Goal: Task Accomplishment & Management: Manage account settings

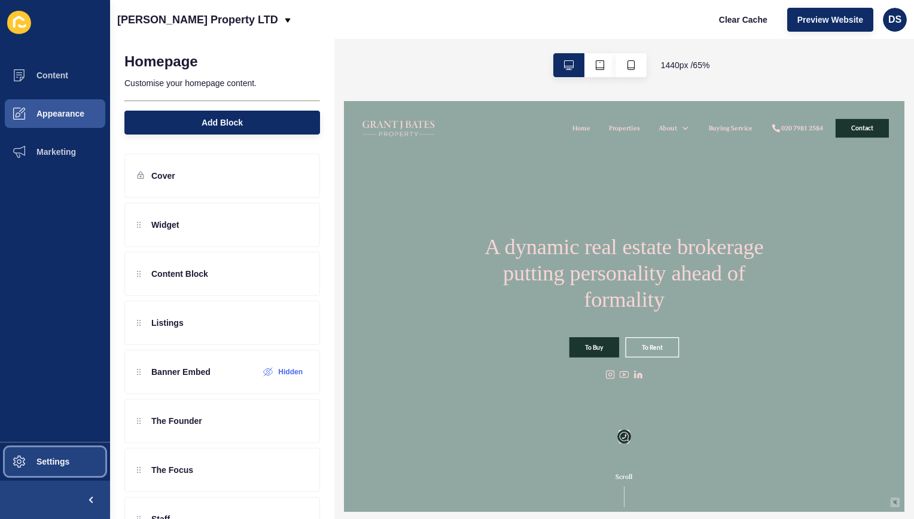
click at [84, 462] on button "Settings" at bounding box center [55, 462] width 110 height 38
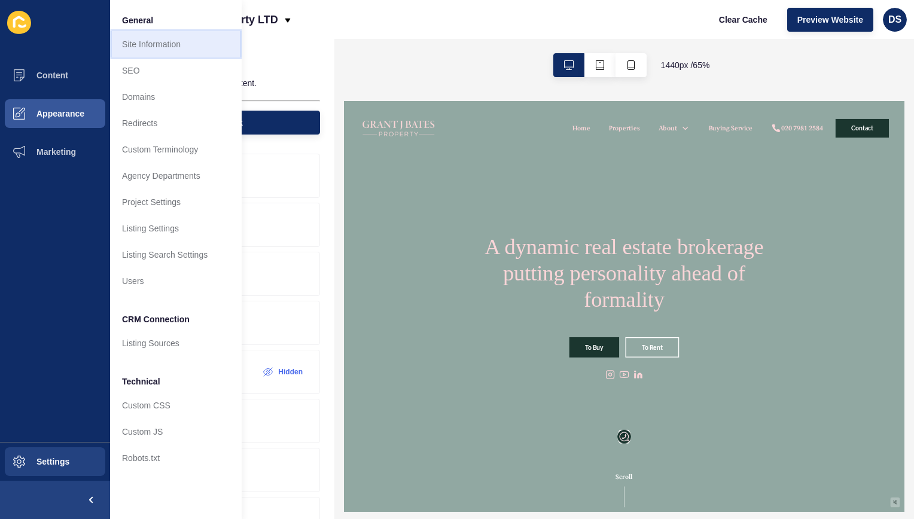
click at [170, 44] on link "Site Information" at bounding box center [176, 44] width 132 height 26
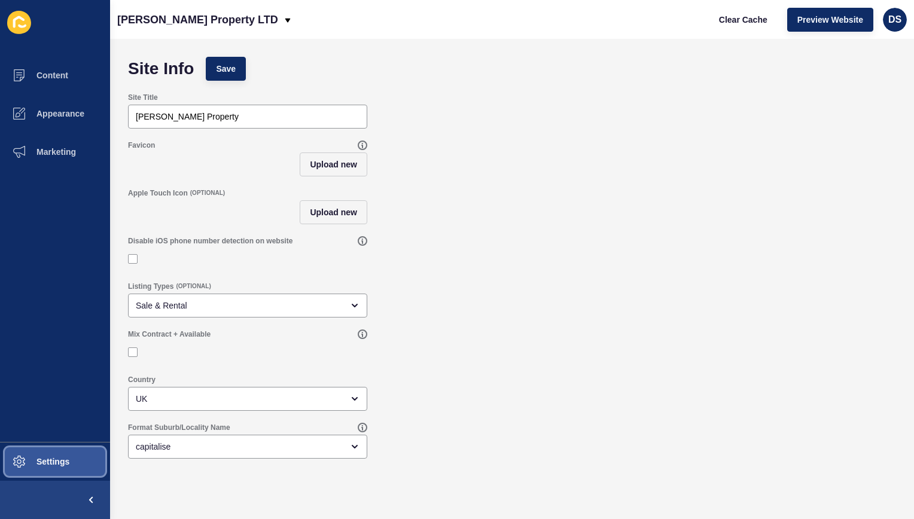
click at [51, 466] on span "Settings" at bounding box center [33, 462] width 71 height 10
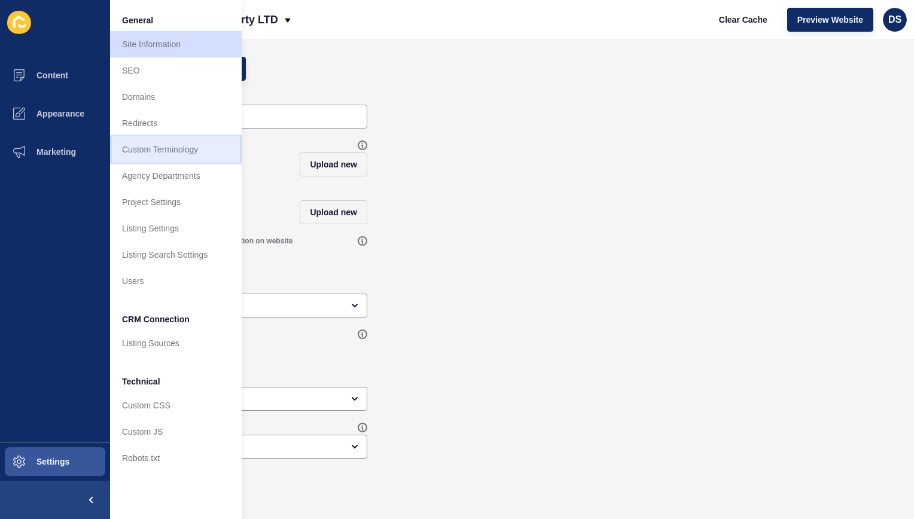
click at [185, 150] on link "Custom Terminology" at bounding box center [176, 149] width 132 height 26
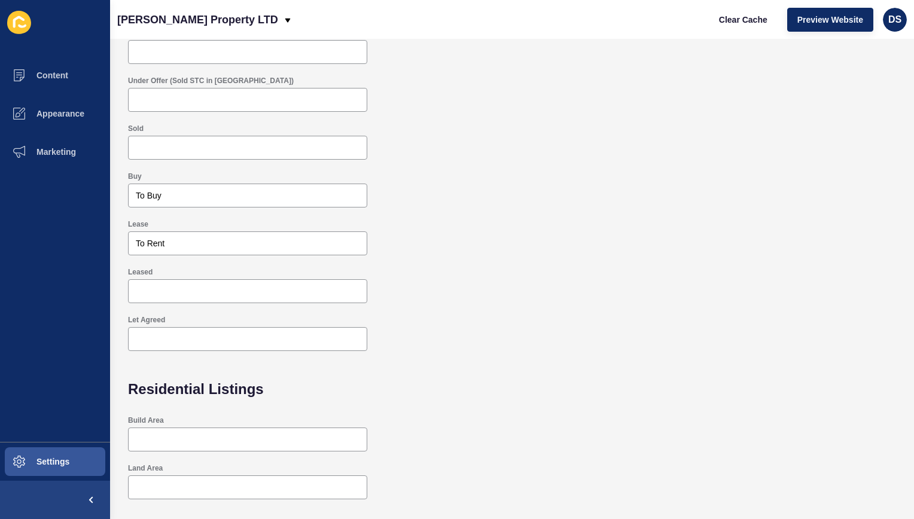
scroll to position [120, 0]
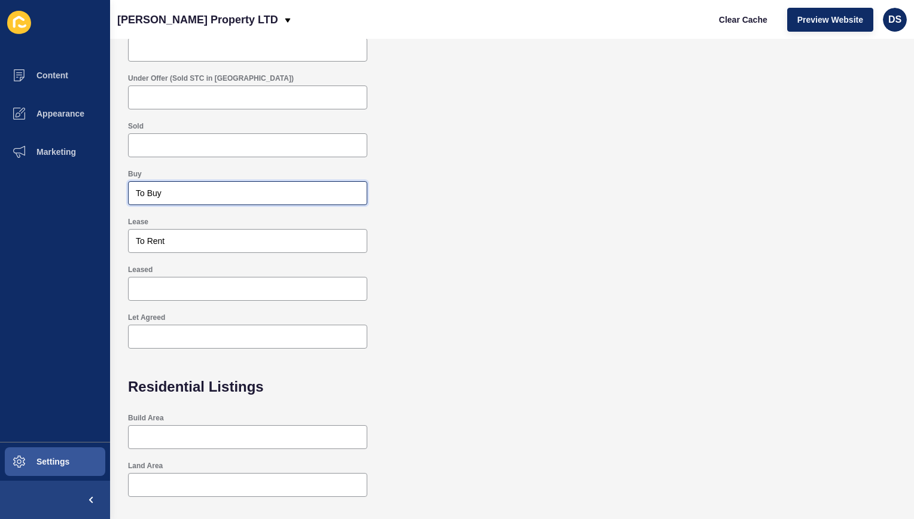
click at [236, 196] on input "To Buy" at bounding box center [248, 193] width 224 height 12
click at [605, 148] on div "Sold" at bounding box center [512, 139] width 780 height 48
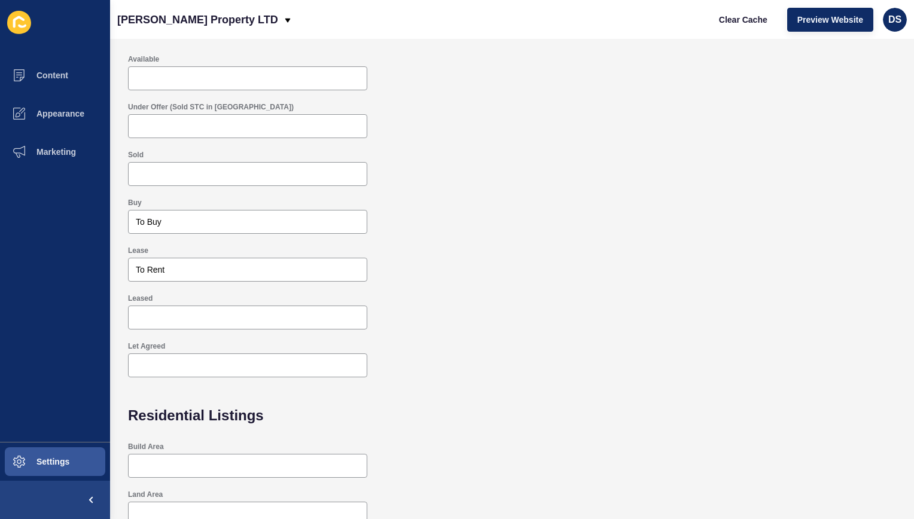
scroll to position [13, 0]
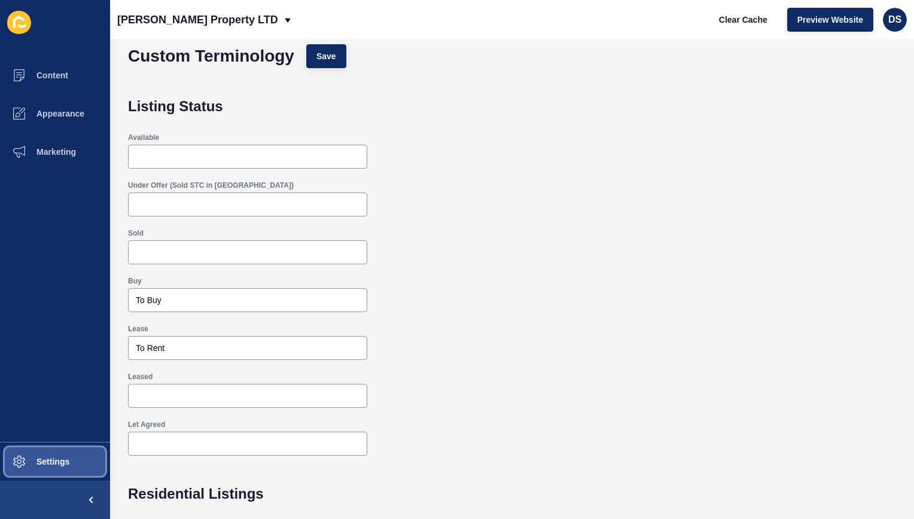
click at [57, 453] on button "Settings" at bounding box center [55, 462] width 110 height 38
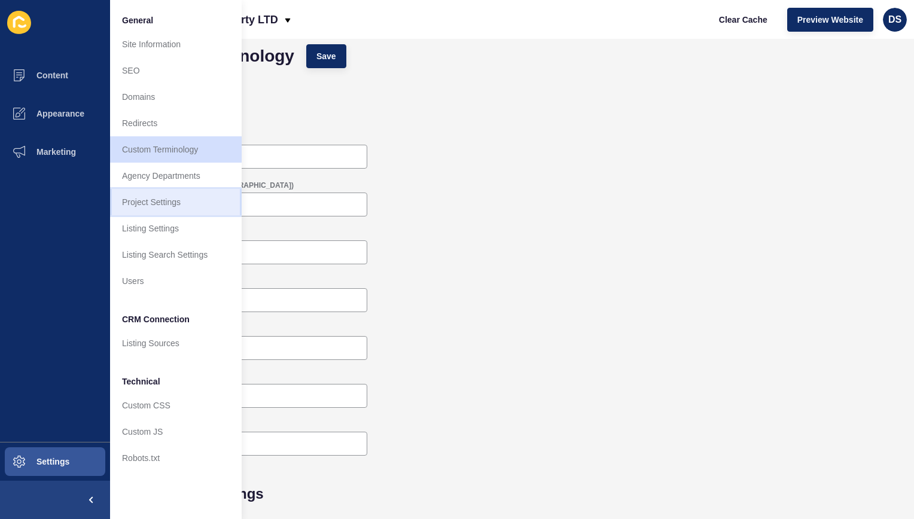
click at [177, 197] on link "Project Settings" at bounding box center [176, 202] width 132 height 26
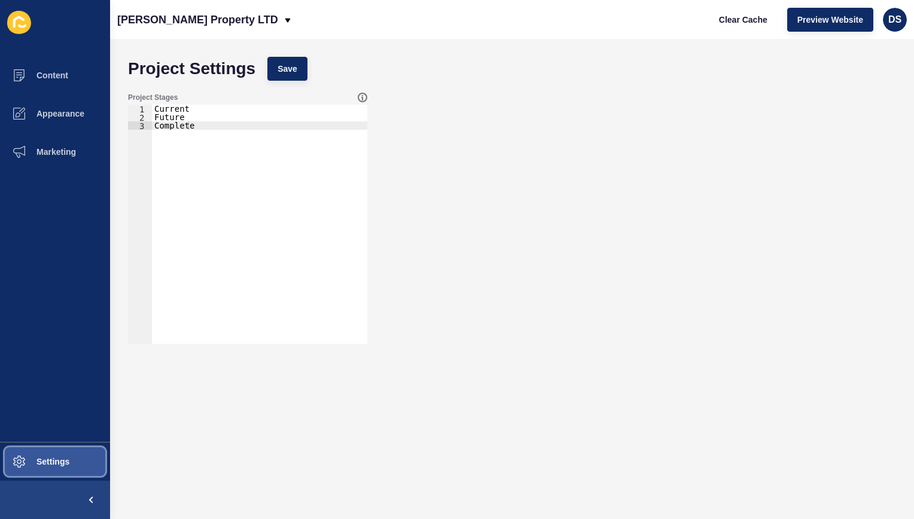
click at [42, 459] on span "Settings" at bounding box center [33, 462] width 71 height 10
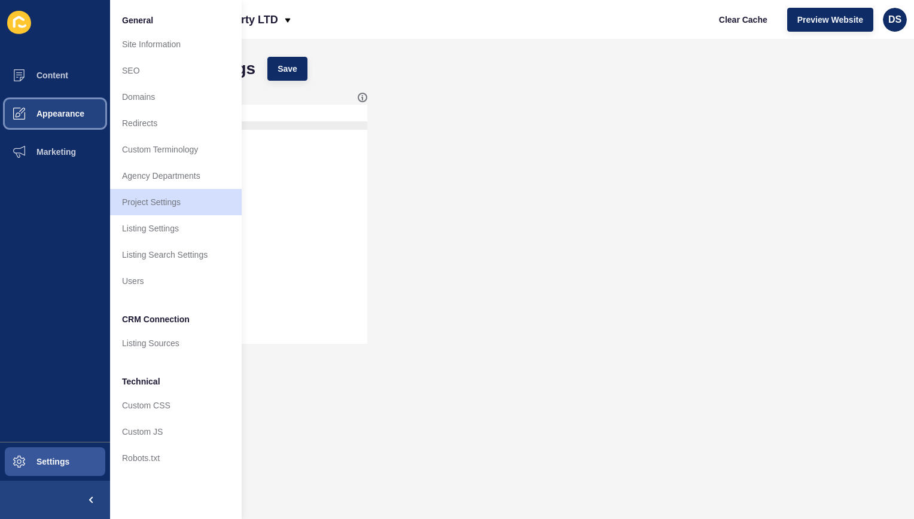
click at [61, 100] on button "Appearance" at bounding box center [55, 114] width 110 height 38
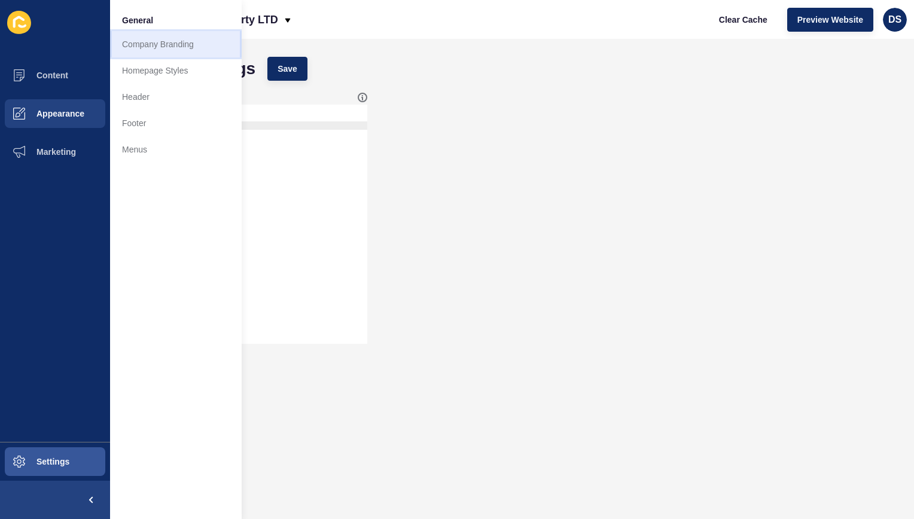
click at [175, 51] on link "Company Branding" at bounding box center [176, 44] width 132 height 26
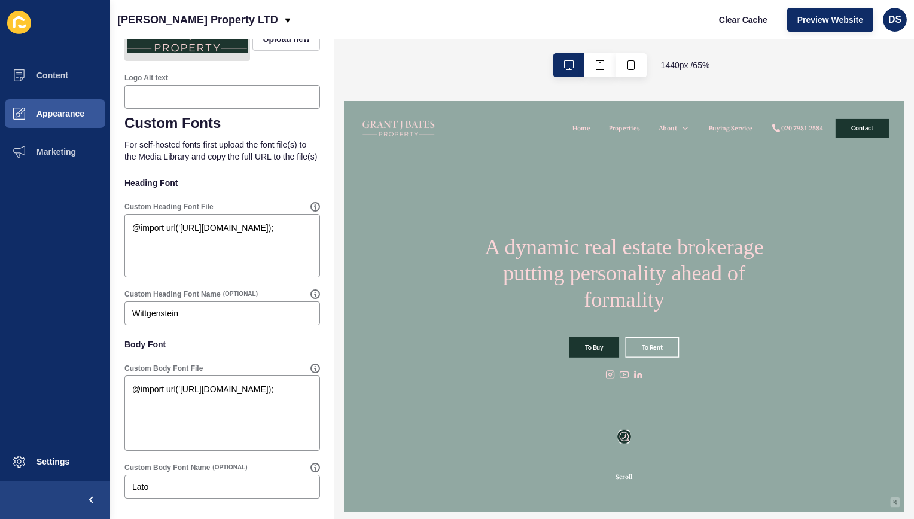
scroll to position [587, 0]
drag, startPoint x: 206, startPoint y: 317, endPoint x: 108, endPoint y: 319, distance: 98.7
click at [108, 319] on div "Content Appearance Marketing Settings [PERSON_NAME] Property LTD Clear Cache Pr…" at bounding box center [457, 259] width 914 height 519
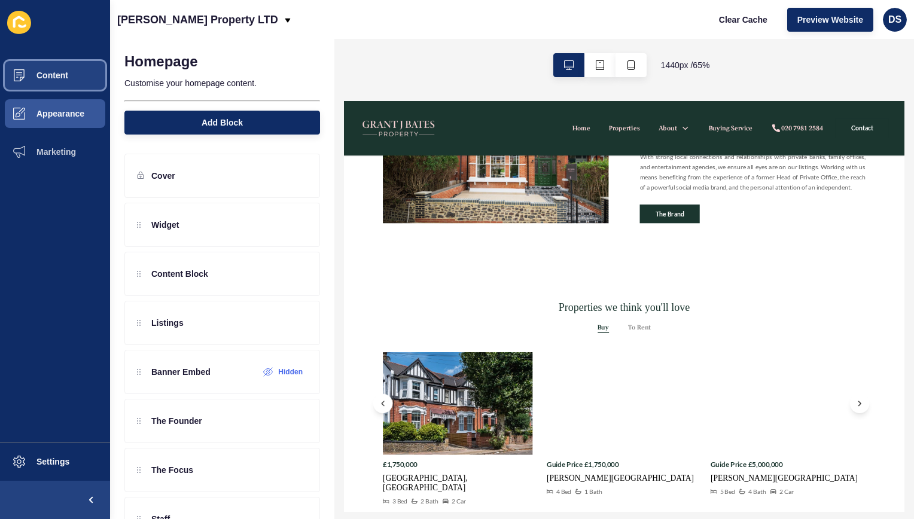
scroll to position [778, 0]
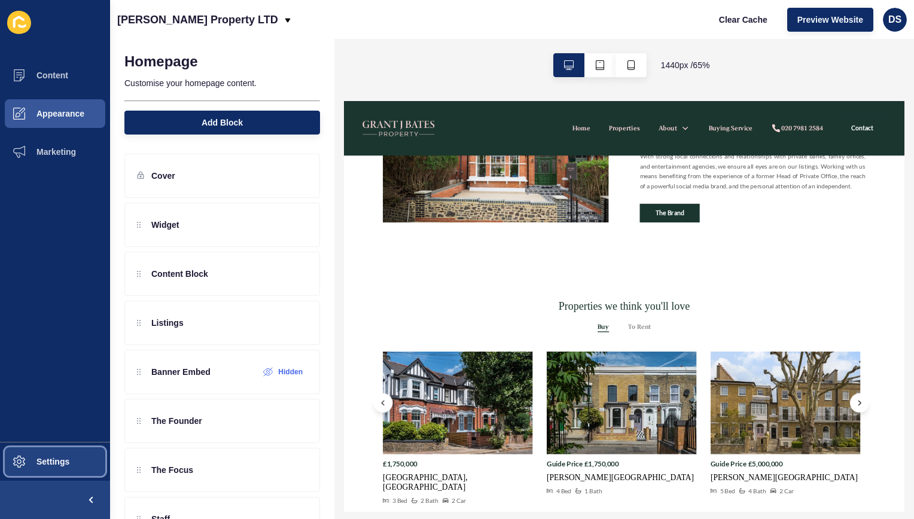
click at [35, 470] on span at bounding box center [19, 462] width 38 height 38
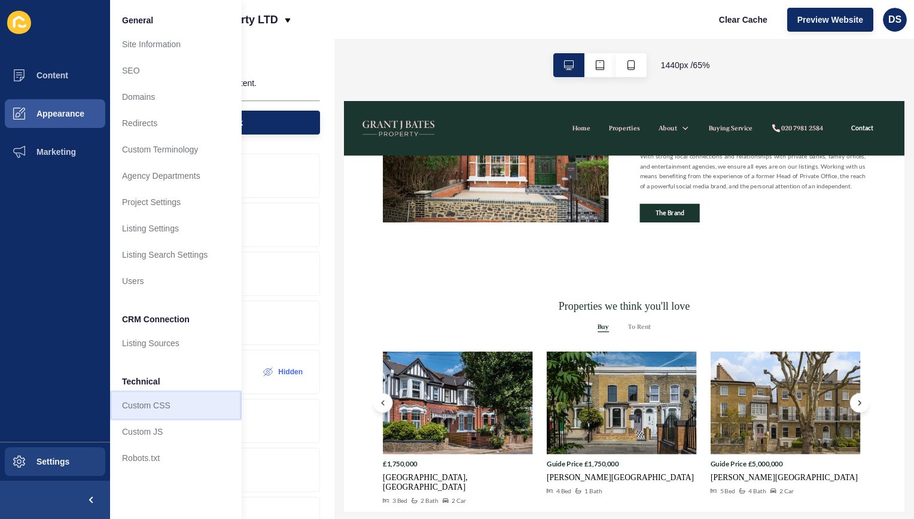
click at [161, 402] on link "Custom CSS" at bounding box center [176, 405] width 132 height 26
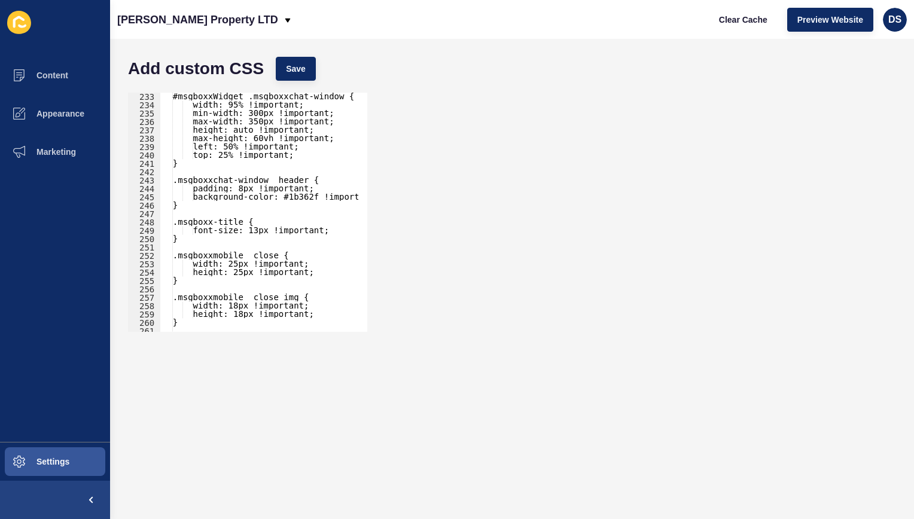
scroll to position [2608, 0]
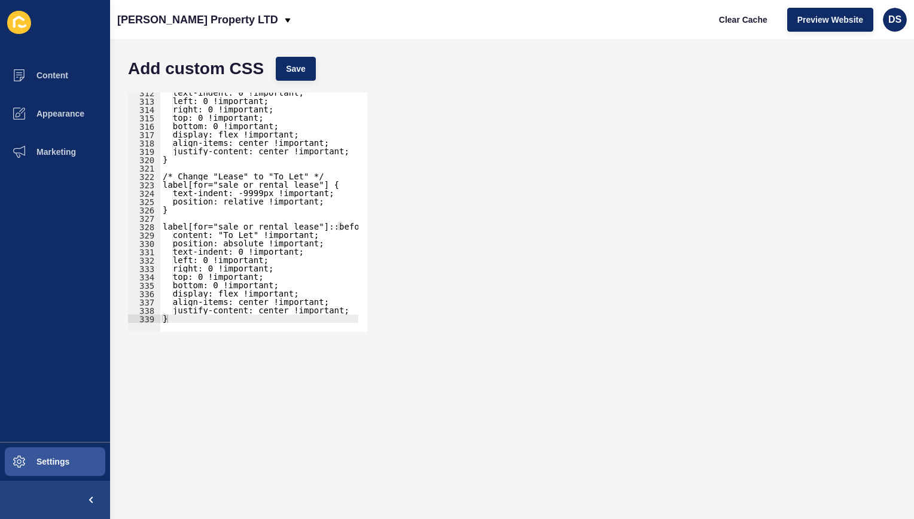
type textarea "}"
click at [276, 316] on div "text-indent: 0 !important; left: 0 !important; right: 0 !important; top: 0 !imp…" at bounding box center [357, 212] width 394 height 247
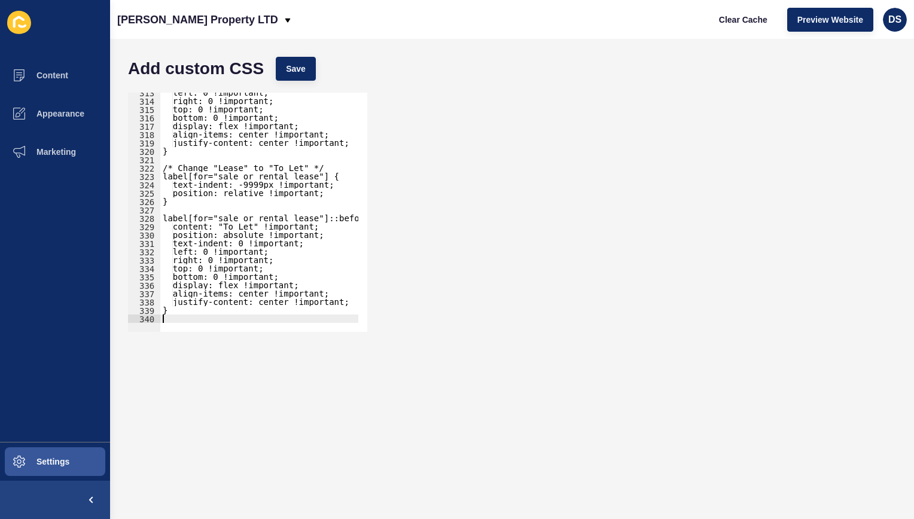
paste textarea "}"
type textarea "}"
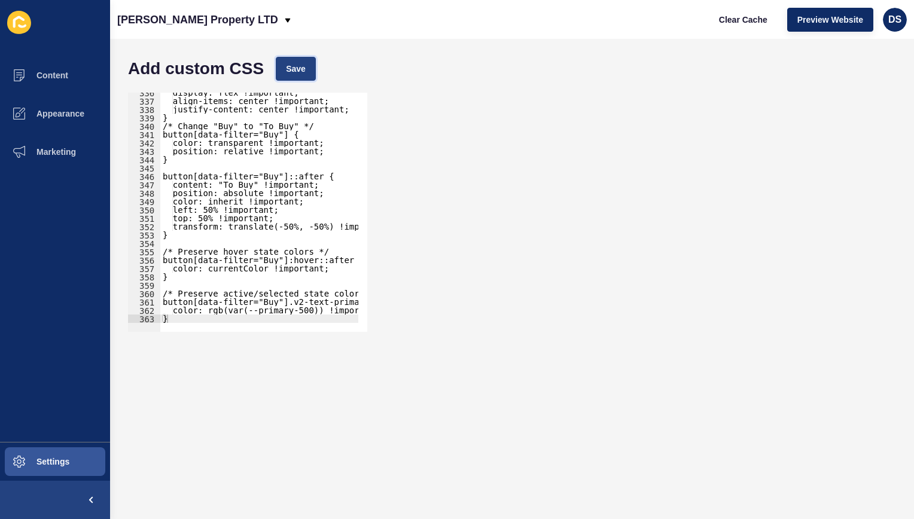
click at [297, 71] on span "Save" at bounding box center [296, 69] width 20 height 12
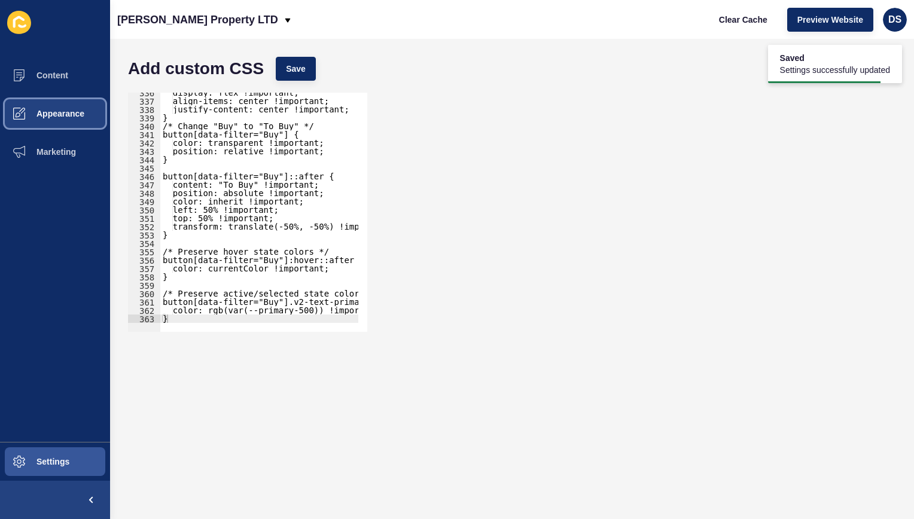
click at [50, 112] on span "Appearance" at bounding box center [41, 114] width 86 height 10
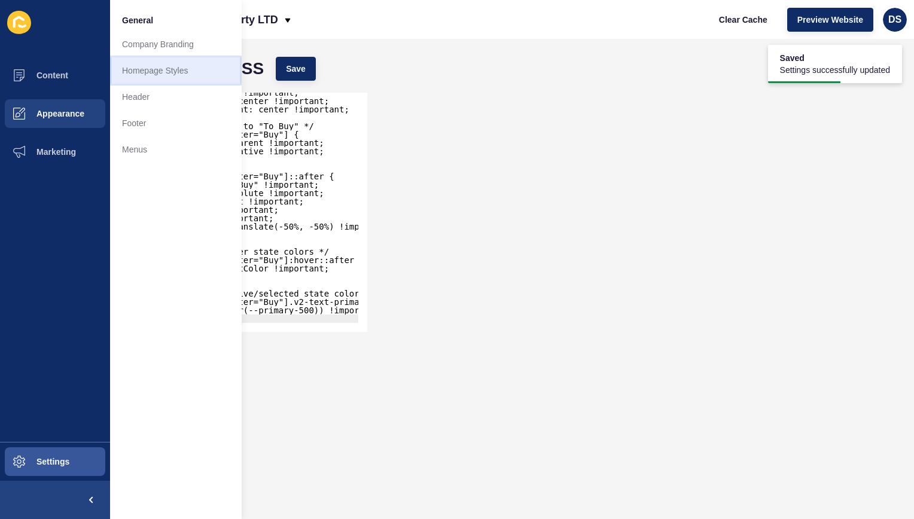
click at [188, 77] on link "Homepage Styles" at bounding box center [176, 70] width 132 height 26
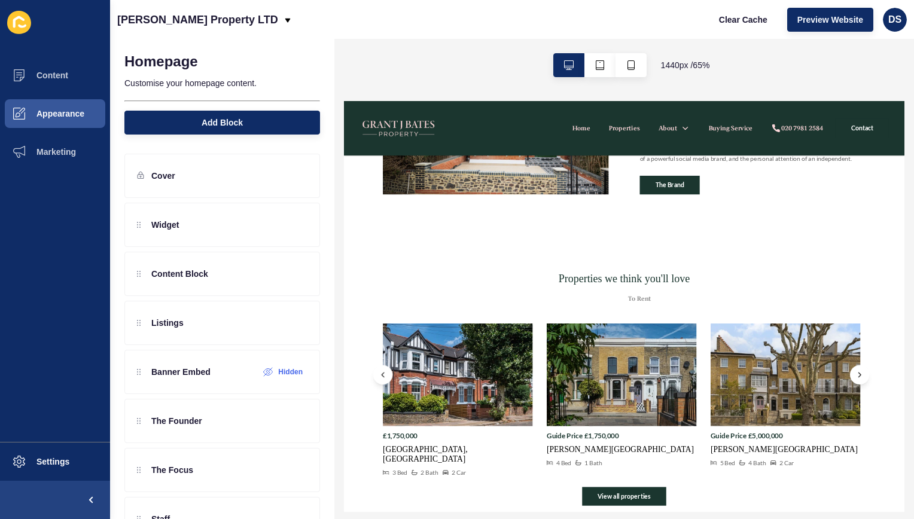
scroll to position [837, 0]
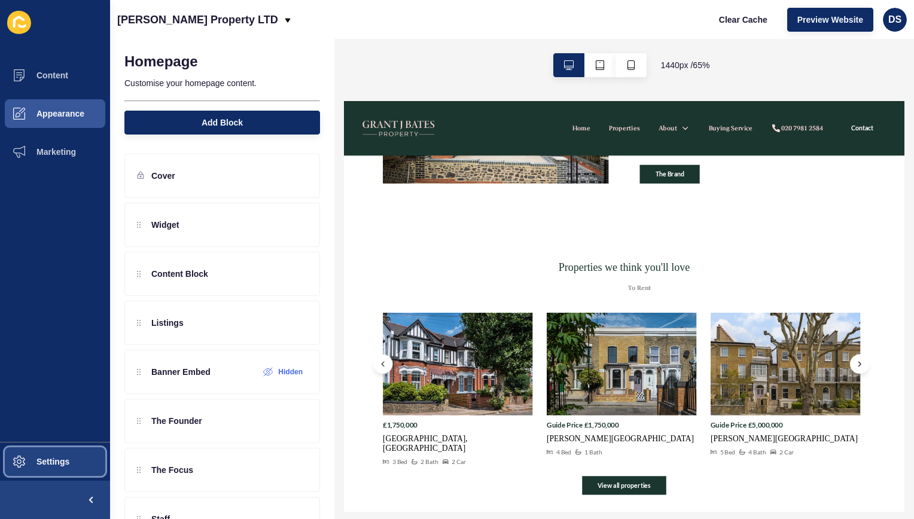
click at [58, 456] on button "Settings" at bounding box center [55, 462] width 110 height 38
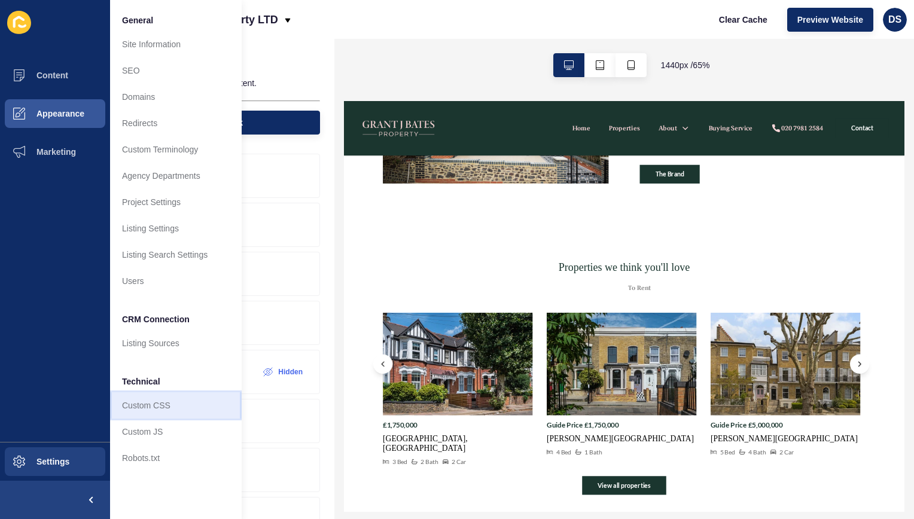
click at [157, 398] on link "Custom CSS" at bounding box center [176, 405] width 132 height 26
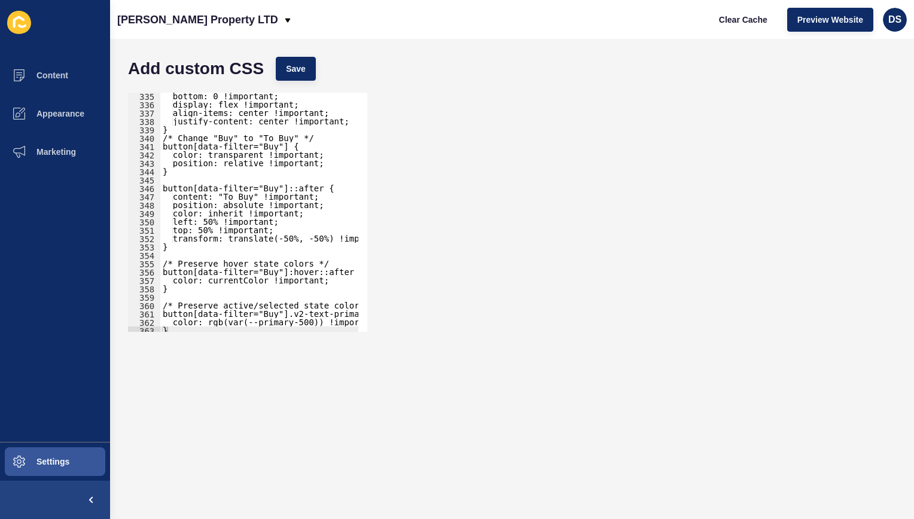
scroll to position [2809, 0]
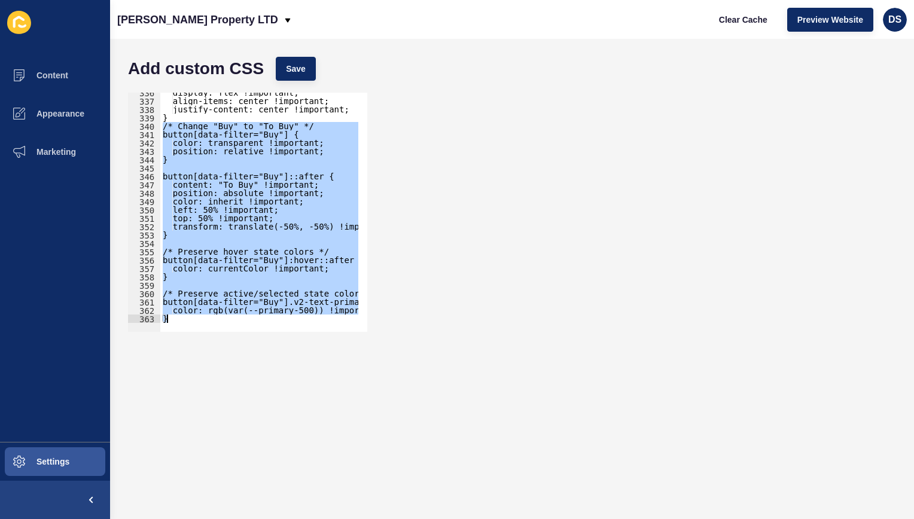
drag, startPoint x: 163, startPoint y: 126, endPoint x: 324, endPoint y: 340, distance: 268.7
click at [324, 340] on form "Add custom CSS Save /* Change "Buy" to "To Buy" */ 336 337 338 339 340 341 342 …" at bounding box center [512, 279] width 780 height 456
type textarea "color: rgb(var(--primary-500)) !important; }"
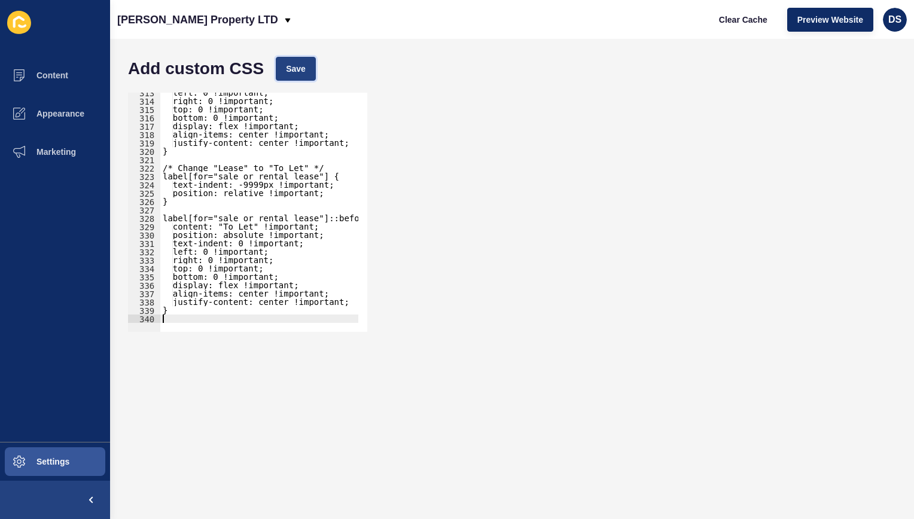
click at [303, 74] on span "Save" at bounding box center [296, 69] width 20 height 12
